Goal: Navigation & Orientation: Find specific page/section

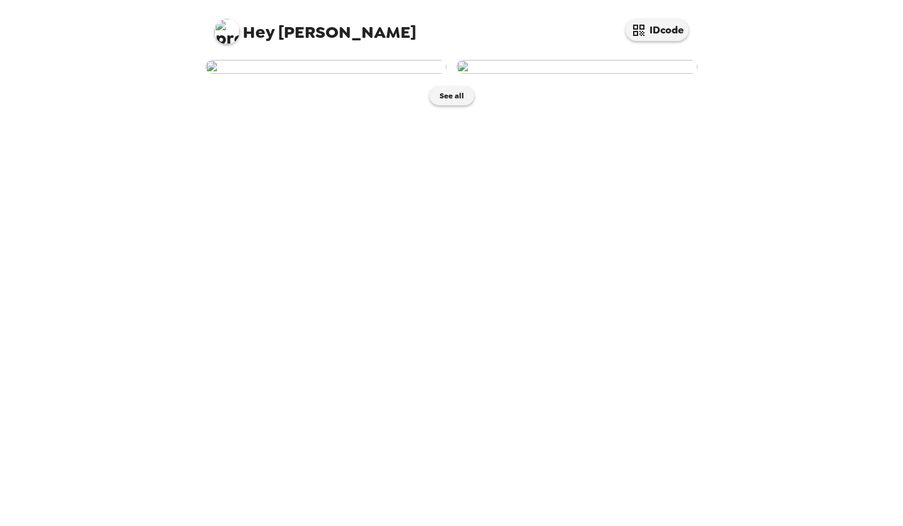
click at [425, 74] on img at bounding box center [325, 67] width 241 height 14
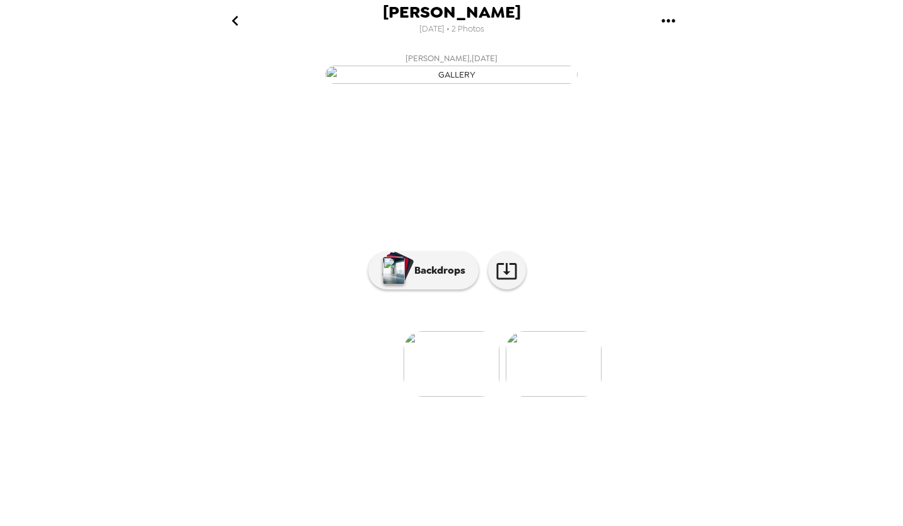
scroll to position [20, 0]
click at [243, 25] on icon "go back" at bounding box center [235, 21] width 20 height 20
